Goal: Information Seeking & Learning: Learn about a topic

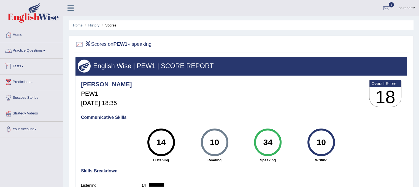
click at [34, 50] on link "Practice Questions" at bounding box center [31, 50] width 63 height 14
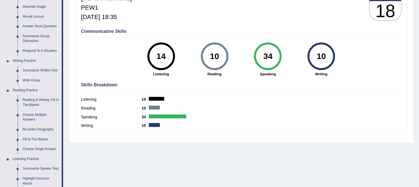
scroll to position [110, 0]
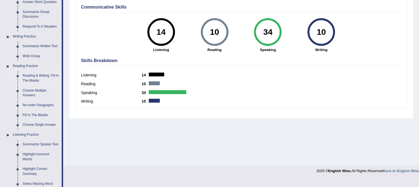
click at [42, 77] on link "Reading & Writing: Fill In The Blanks" at bounding box center [41, 78] width 42 height 15
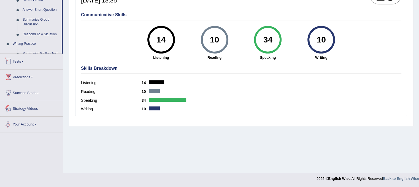
scroll to position [244, 0]
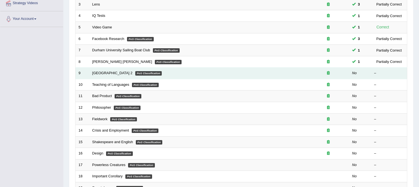
click at [129, 75] on td "Golden Gate Bridge 2 PoS Classification" at bounding box center [198, 73] width 218 height 12
click at [109, 72] on link "Golden Gate Bridge 2" at bounding box center [112, 73] width 40 height 4
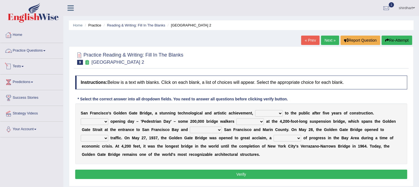
click at [25, 67] on link "Tests" at bounding box center [31, 66] width 63 height 14
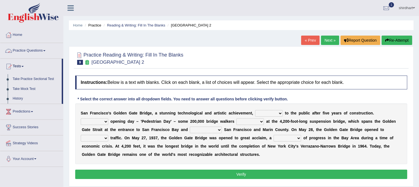
click at [36, 52] on link "Practice Questions" at bounding box center [31, 50] width 63 height 14
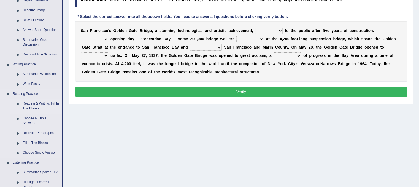
scroll to position [110, 0]
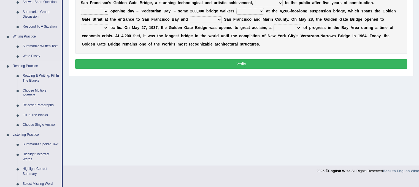
click at [40, 105] on link "Re-order Paragraphs" at bounding box center [41, 105] width 42 height 10
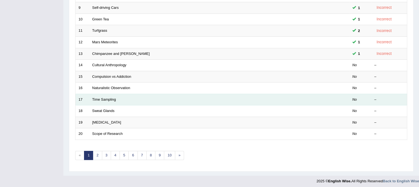
scroll to position [176, 0]
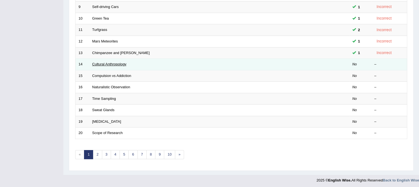
click at [107, 64] on link "Cultural Anthropology" at bounding box center [109, 64] width 34 height 4
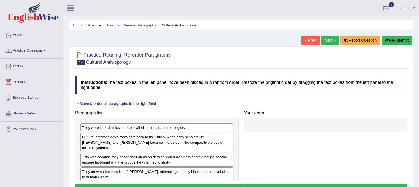
click at [14, 65] on link "Tests" at bounding box center [31, 66] width 63 height 14
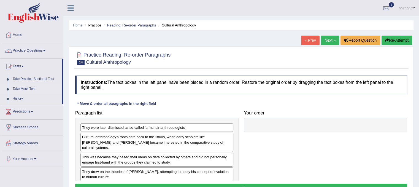
click at [26, 90] on link "Take Mock Test" at bounding box center [35, 89] width 51 height 10
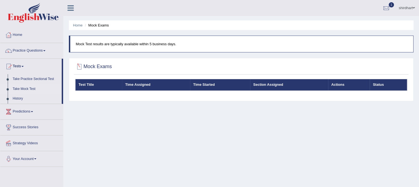
click at [82, 67] on div at bounding box center [79, 67] width 8 height 8
click at [77, 66] on div at bounding box center [79, 67] width 8 height 8
click at [386, 9] on div at bounding box center [386, 8] width 8 height 8
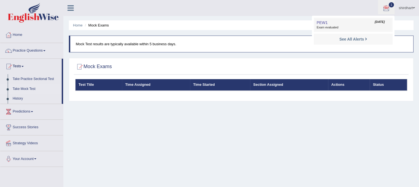
click at [332, 27] on span "Exam evaluated" at bounding box center [352, 27] width 73 height 4
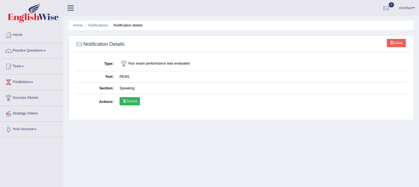
click at [139, 102] on link "Scores" at bounding box center [130, 101] width 20 height 8
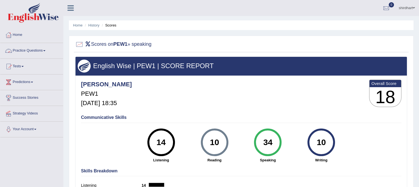
click at [41, 52] on link "Practice Questions" at bounding box center [31, 50] width 63 height 14
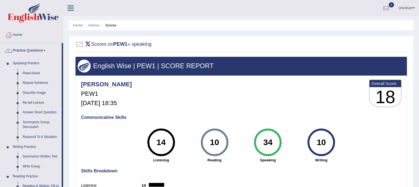
click at [29, 50] on link "Practice Questions" at bounding box center [30, 50] width 61 height 14
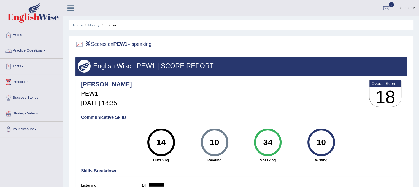
click at [23, 65] on link "Tests" at bounding box center [31, 66] width 63 height 14
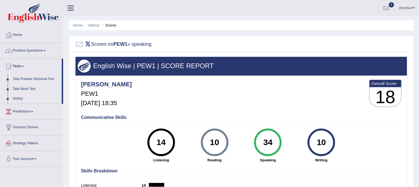
click at [23, 77] on link "Take Practice Sectional Test" at bounding box center [35, 79] width 51 height 10
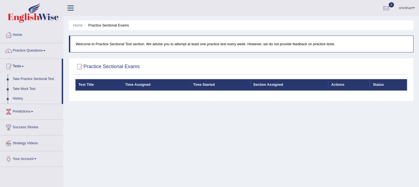
click at [22, 97] on link "History" at bounding box center [35, 99] width 51 height 10
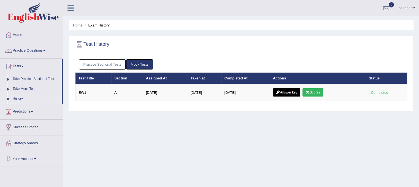
click at [101, 62] on link "Practice Sectional Tests" at bounding box center [102, 64] width 47 height 10
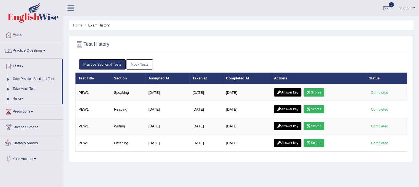
click at [23, 110] on link "Predictions" at bounding box center [31, 111] width 63 height 14
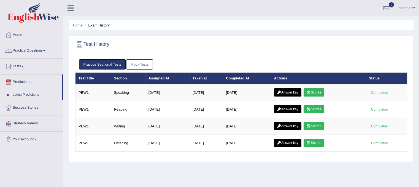
click at [27, 96] on link "Latest Predictions" at bounding box center [35, 95] width 51 height 10
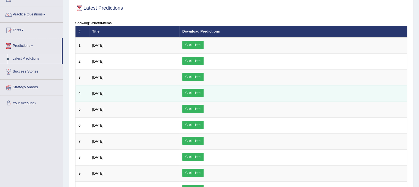
scroll to position [32, 0]
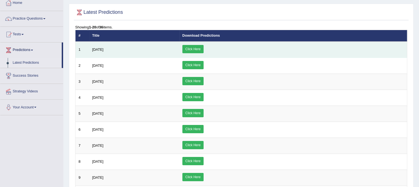
click at [117, 44] on td "[DATE]" at bounding box center [134, 50] width 90 height 16
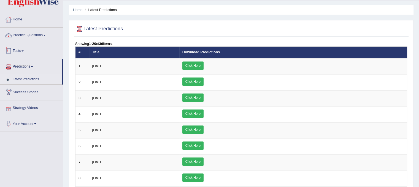
scroll to position [0, 0]
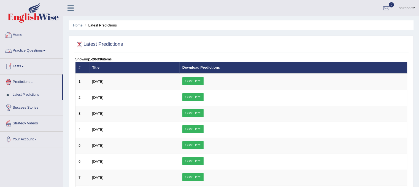
click at [39, 53] on link "Practice Questions" at bounding box center [31, 50] width 63 height 14
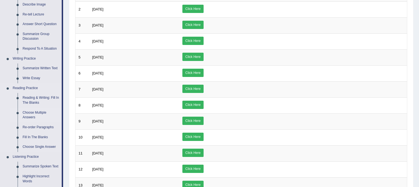
scroll to position [110, 0]
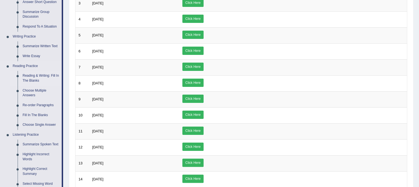
click at [39, 76] on link "Reading & Writing: Fill In The Blanks" at bounding box center [41, 78] width 42 height 15
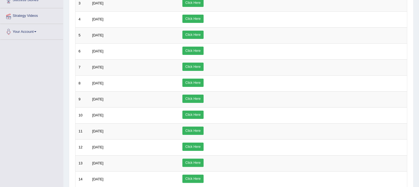
scroll to position [134, 0]
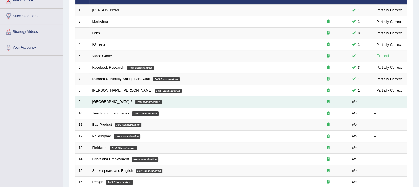
scroll to position [83, 0]
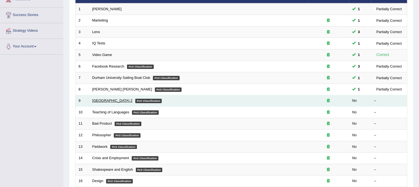
click at [112, 98] on link "Golden Gate Bridge 2" at bounding box center [112, 100] width 40 height 4
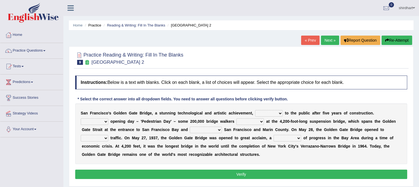
click at [268, 113] on select "opens closes appears equals" at bounding box center [269, 113] width 28 height 7
click at [104, 121] on select "On During Since When" at bounding box center [95, 121] width 28 height 7
click at [270, 113] on select "opens closes appears equals" at bounding box center [269, 113] width 28 height 7
select select "opens"
click at [255, 110] on select "opens closes appears equals" at bounding box center [269, 113] width 28 height 7
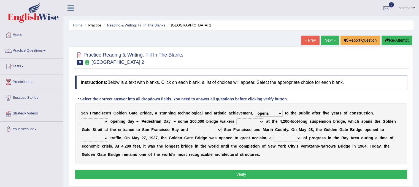
click at [107, 121] on select "On During Since When" at bounding box center [95, 121] width 28 height 7
click at [210, 131] on select "separates connects channels differentiates" at bounding box center [206, 129] width 32 height 7
click at [93, 119] on select "On During Since When" at bounding box center [95, 121] width 28 height 7
select select "During"
click at [81, 118] on select "On During Since When" at bounding box center [95, 121] width 28 height 7
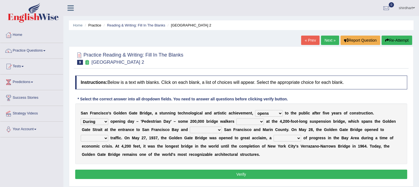
click at [242, 120] on select "stationed looked marveled laughed" at bounding box center [250, 121] width 28 height 7
select select "looked"
click at [236, 118] on select "stationed looked marveled laughed" at bounding box center [250, 121] width 28 height 7
click at [197, 129] on select "separates connects channels differentiates" at bounding box center [206, 129] width 32 height 7
select select "connects"
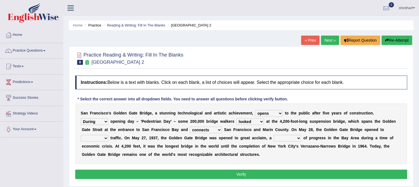
click at [190, 126] on select "separates connects channels differentiates" at bounding box center [206, 129] width 32 height 7
click at [100, 137] on select "aquatic vehicular airborne watertight" at bounding box center [95, 138] width 28 height 7
click at [81, 135] on select "aquatic vehicular airborne watertight" at bounding box center [95, 138] width 28 height 7
click at [100, 135] on select "aquatic vehicular airborne watertight" at bounding box center [95, 138] width 28 height 7
select select "vehicular"
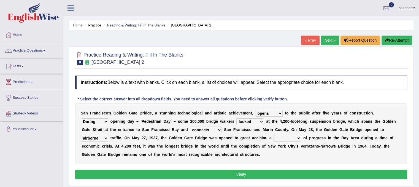
click at [81, 135] on select "aquatic vehicular airborne watertight" at bounding box center [95, 138] width 28 height 7
click at [284, 137] on select "denial symbol technique yield" at bounding box center [287, 138] width 28 height 7
select select "symbol"
click at [273, 135] on select "denial symbol technique yield" at bounding box center [287, 138] width 28 height 7
click at [164, 172] on button "Verify" at bounding box center [241, 173] width 332 height 9
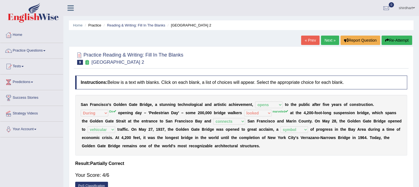
click at [334, 41] on link "Next »" at bounding box center [330, 40] width 18 height 9
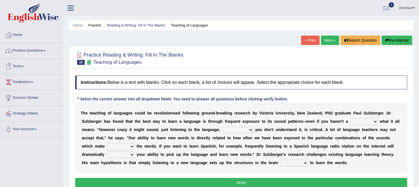
click at [43, 50] on link "Practice Questions" at bounding box center [31, 50] width 63 height 14
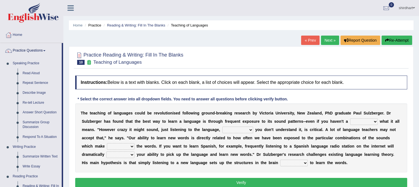
click at [356, 121] on select "dew claw clue due" at bounding box center [364, 121] width 28 height 7
select select "clue"
click at [350, 118] on select "dew claw clue due" at bounding box center [364, 121] width 28 height 7
click at [233, 129] on select "but also all together even though if so" at bounding box center [237, 129] width 31 height 7
select select "if so"
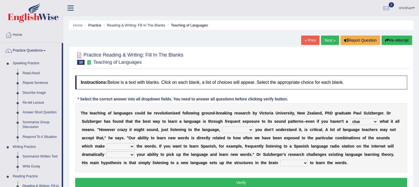
click at [222, 126] on select "but also all together even though if so" at bounding box center [237, 129] width 31 height 7
click at [123, 143] on select "down up of on" at bounding box center [121, 146] width 28 height 7
click at [107, 143] on select "down up of on" at bounding box center [121, 146] width 28 height 7
click at [133, 147] on select "down up of on" at bounding box center [121, 146] width 28 height 7
click at [107, 143] on select "down up of on" at bounding box center [121, 146] width 28 height 7
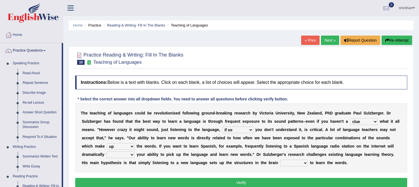
click at [126, 147] on select "down up of on" at bounding box center [121, 146] width 28 height 7
select select "down"
click at [107, 143] on select "down up of on" at bounding box center [121, 146] width 28 height 7
click at [110, 153] on select "evaluate exaggerate describe boost" at bounding box center [120, 154] width 28 height 7
click at [186, 150] on div "T h e t e a c h i n g o f l a n g u a g e s c o u l d b e r e v o l u t i o n i…" at bounding box center [241, 137] width 332 height 69
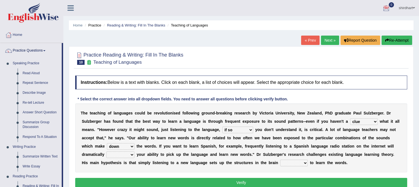
click at [124, 156] on select "evaluate exaggerate describe boost" at bounding box center [120, 154] width 28 height 7
click at [129, 151] on select "evaluate exaggerate describe boost" at bounding box center [120, 154] width 28 height 7
click at [130, 151] on select "evaluate exaggerate describe boost" at bounding box center [120, 154] width 28 height 7
select select "boost"
click at [106, 151] on select "evaluate exaggerate describe boost" at bounding box center [120, 154] width 28 height 7
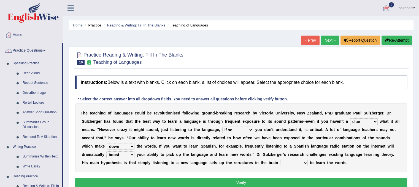
click at [296, 161] on select "requiring required directed to require" at bounding box center [294, 162] width 28 height 7
select select "directed"
click at [280, 159] on select "requiring required directed to require" at bounding box center [294, 162] width 28 height 7
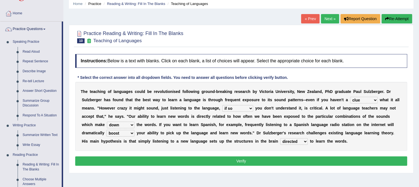
scroll to position [55, 0]
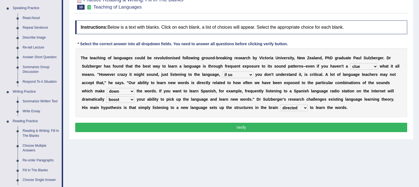
click at [298, 125] on button "Verify" at bounding box center [241, 127] width 332 height 9
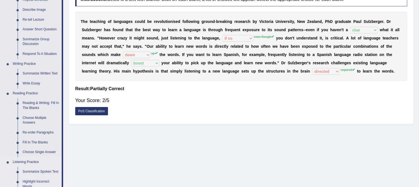
scroll to position [83, 0]
click at [38, 134] on link "Re-order Paragraphs" at bounding box center [41, 133] width 42 height 10
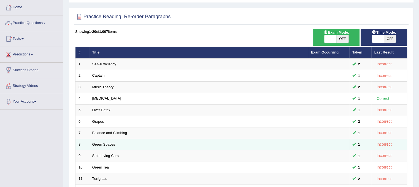
scroll to position [55, 0]
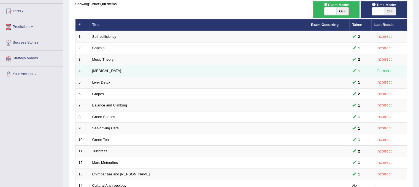
click at [120, 67] on td "[MEDICAL_DATA]" at bounding box center [198, 71] width 219 height 12
click at [98, 72] on link "[MEDICAL_DATA]" at bounding box center [106, 71] width 29 height 4
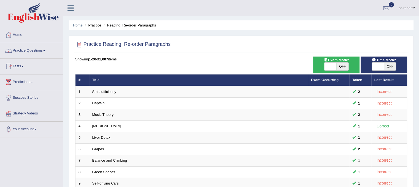
click at [32, 50] on link "Practice Questions" at bounding box center [31, 50] width 63 height 14
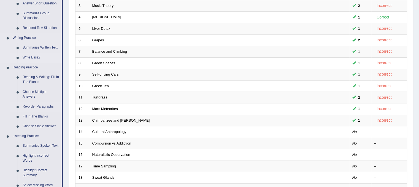
scroll to position [165, 0]
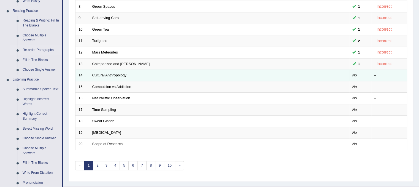
click at [116, 78] on td "Cultural Anthropology" at bounding box center [198, 76] width 219 height 12
click at [102, 78] on td "Cultural Anthropology" at bounding box center [198, 76] width 219 height 12
click at [103, 74] on link "Cultural Anthropology" at bounding box center [109, 75] width 34 height 4
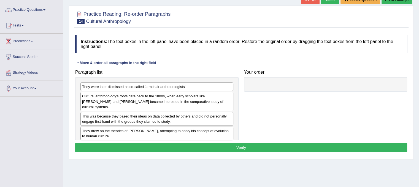
scroll to position [55, 0]
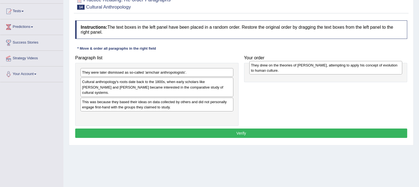
drag, startPoint x: 153, startPoint y: 114, endPoint x: 321, endPoint y: 67, distance: 174.0
click at [322, 68] on div "They drew on the theories of [PERSON_NAME], attempting to apply his concept of …" at bounding box center [325, 68] width 153 height 14
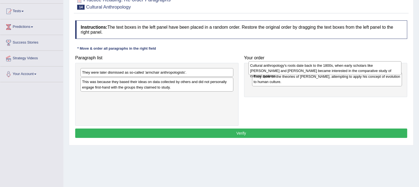
drag, startPoint x: 156, startPoint y: 92, endPoint x: 290, endPoint y: 68, distance: 136.5
click at [290, 68] on div "Cultural anthropology's roots date back to the 1800s, when early scholars like …" at bounding box center [324, 68] width 153 height 14
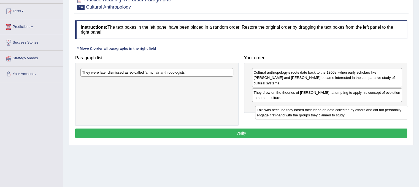
drag, startPoint x: 191, startPoint y: 89, endPoint x: 366, endPoint y: 116, distance: 176.6
click at [366, 116] on div "This was because they based their ideas on data collected by others and did not…" at bounding box center [331, 112] width 153 height 14
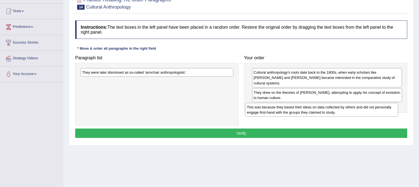
drag, startPoint x: 227, startPoint y: 89, endPoint x: 386, endPoint y: 112, distance: 160.4
click at [386, 112] on div "This was because they based their ideas on data collected by others and did not…" at bounding box center [321, 110] width 153 height 14
drag, startPoint x: 270, startPoint y: 99, endPoint x: 413, endPoint y: 105, distance: 142.8
click at [413, 107] on div "Practice Reading: Re-order Paragraphs 14 Cultural Anthropology Instructions: Th…" at bounding box center [241, 68] width 344 height 154
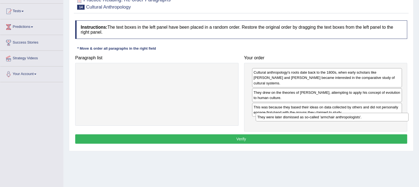
drag, startPoint x: 241, startPoint y: 78, endPoint x: 395, endPoint y: 116, distance: 159.6
click at [395, 116] on div "They were later dismissed as so-called 'armchair anthropologists'." at bounding box center [332, 117] width 153 height 9
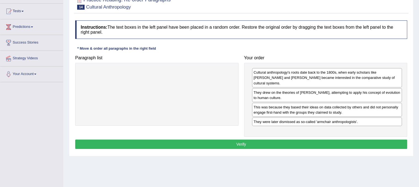
click at [379, 139] on button "Verify" at bounding box center [241, 143] width 332 height 9
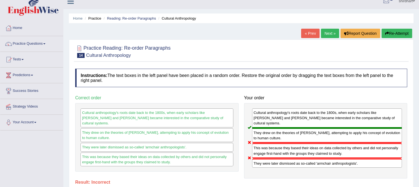
scroll to position [0, 0]
